Goal: Task Accomplishment & Management: Use online tool/utility

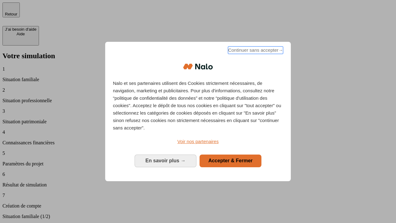
click at [255, 51] on span "Continuer sans accepter →" at bounding box center [255, 49] width 55 height 7
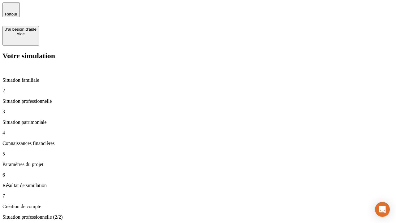
type input "30 000"
type input "40 000"
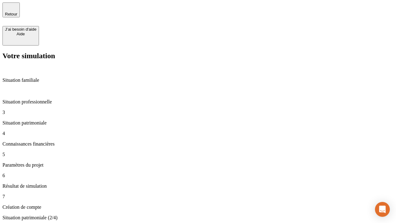
type input "1 100"
type input "20"
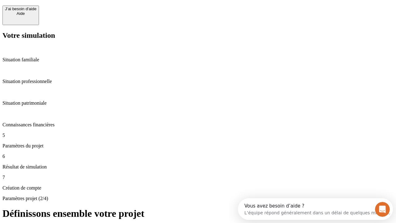
scroll to position [6, 0]
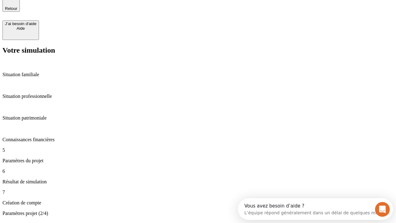
type input "40"
type input "62"
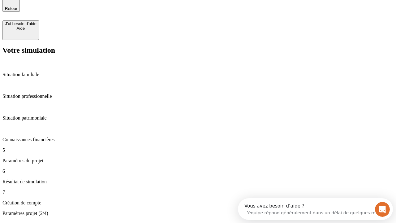
type input "50 000"
type input "640"
